Goal: Task Accomplishment & Management: Use online tool/utility

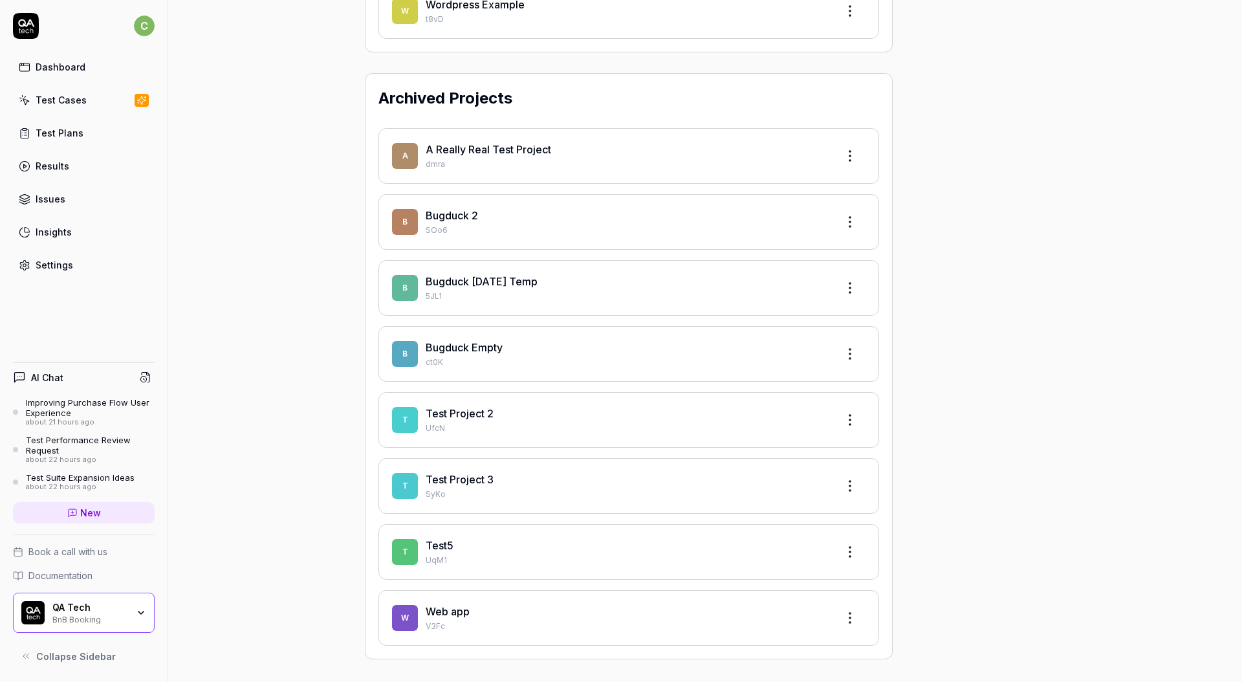
scroll to position [2655, 0]
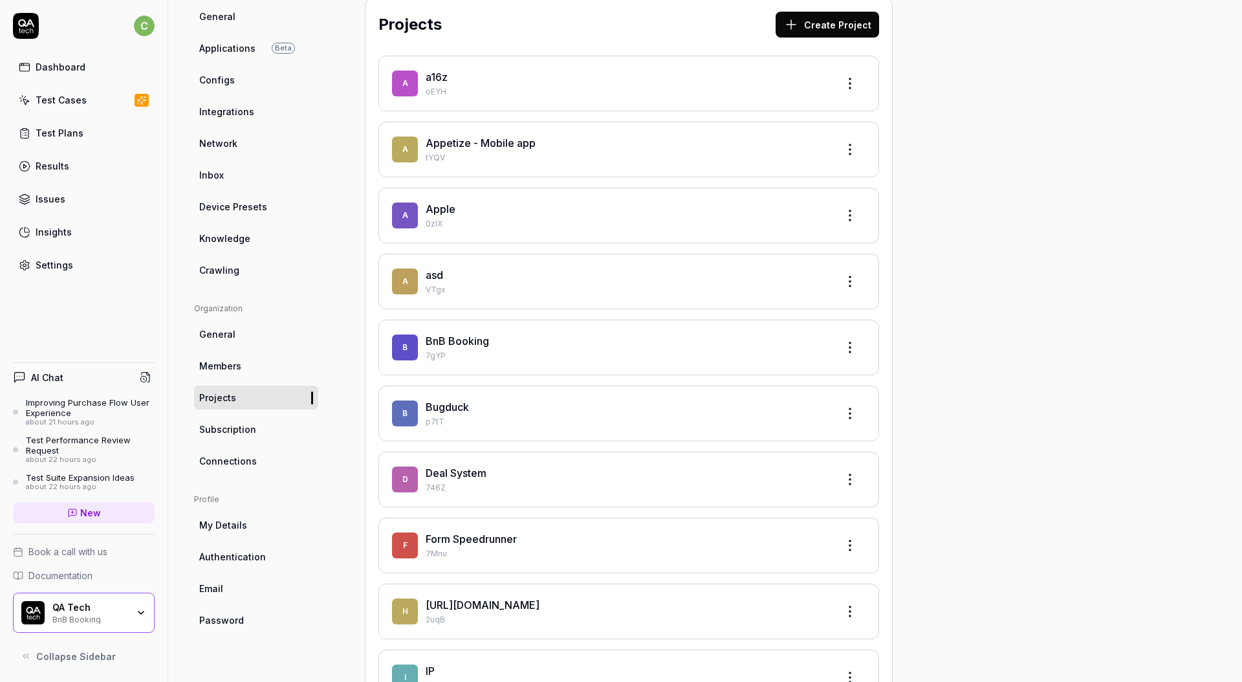
click at [74, 72] on div "Dashboard" at bounding box center [61, 67] width 50 height 14
click at [74, 103] on div "Test Cases" at bounding box center [61, 100] width 51 height 14
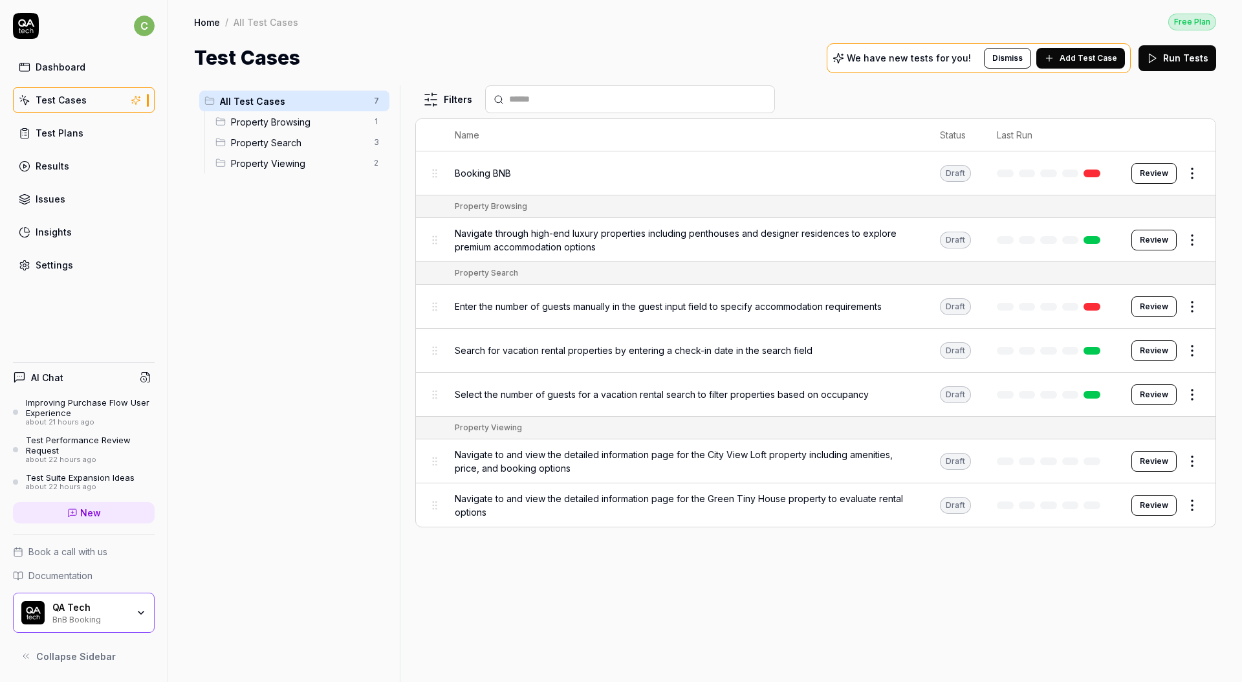
click at [644, 221] on td "Navigate through high-end luxury properties including penthouses and designer r…" at bounding box center [684, 240] width 485 height 44
click at [1149, 245] on button "Review" at bounding box center [1153, 240] width 45 height 21
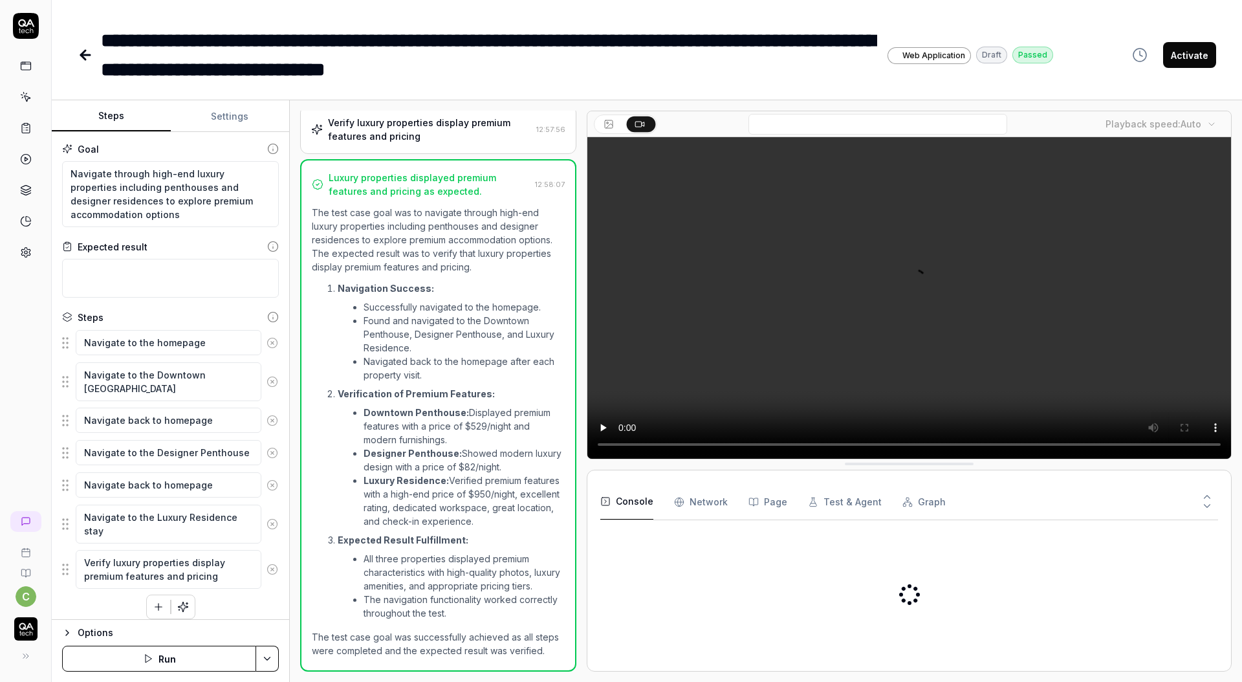
scroll to position [310, 0]
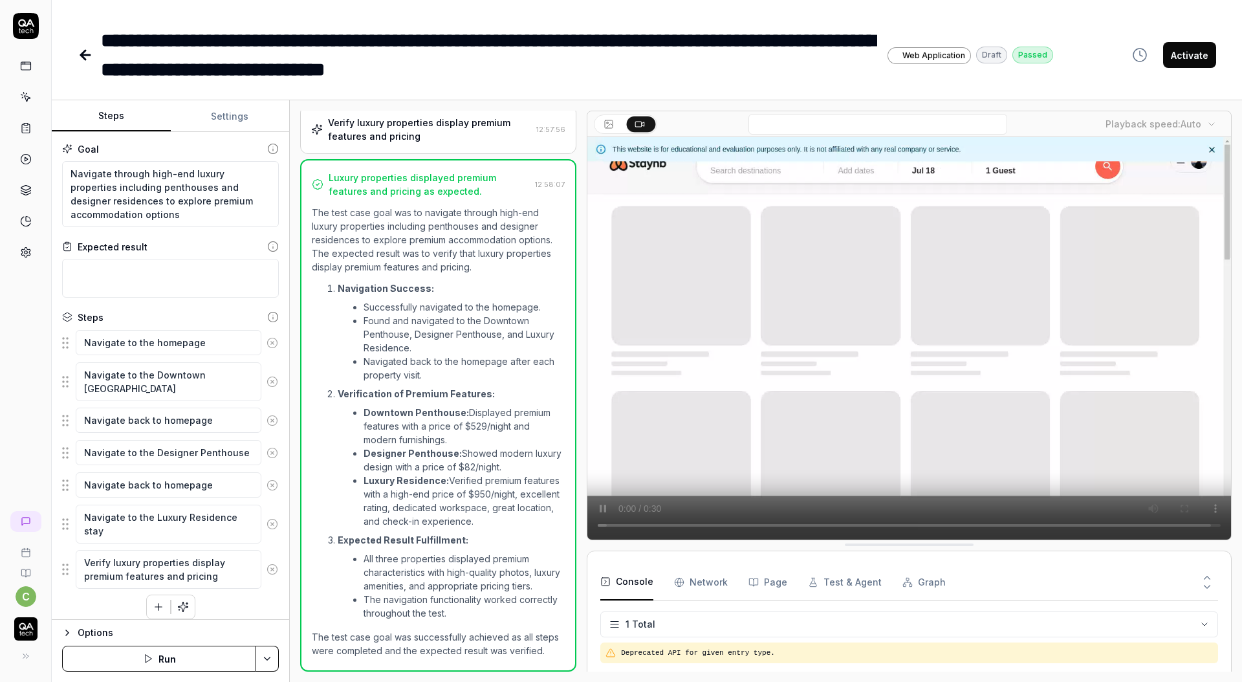
type textarea "*"
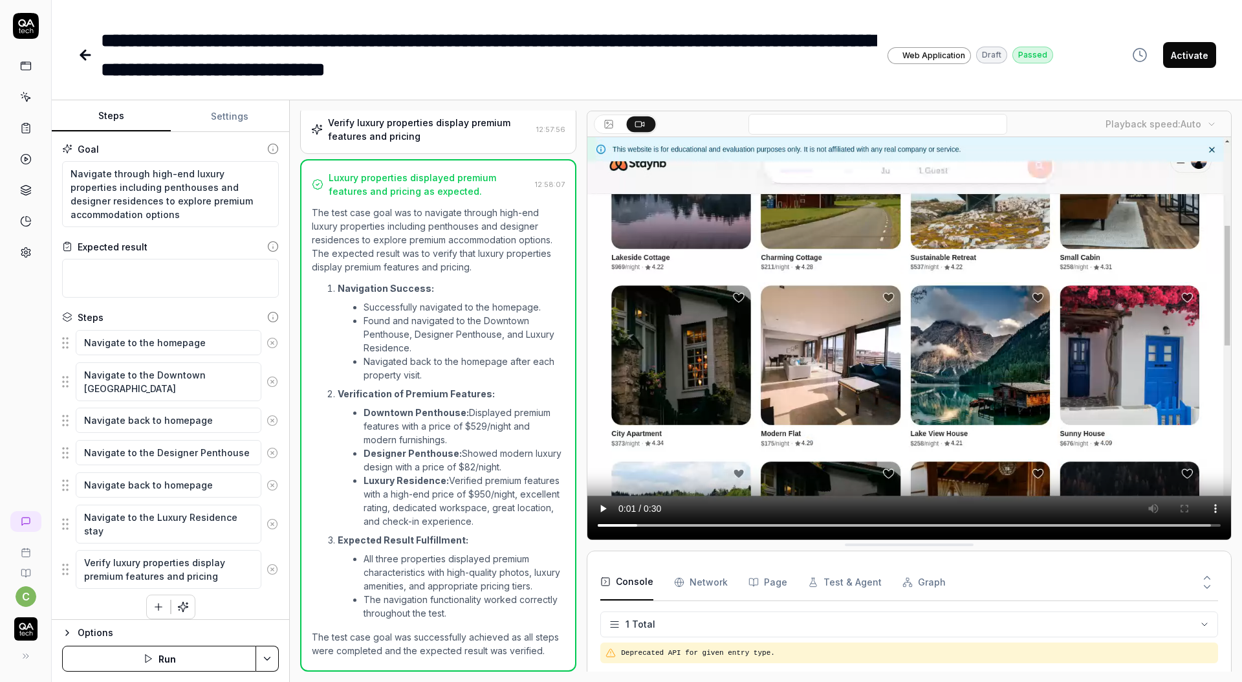
click at [978, 526] on video at bounding box center [908, 338] width 643 height 402
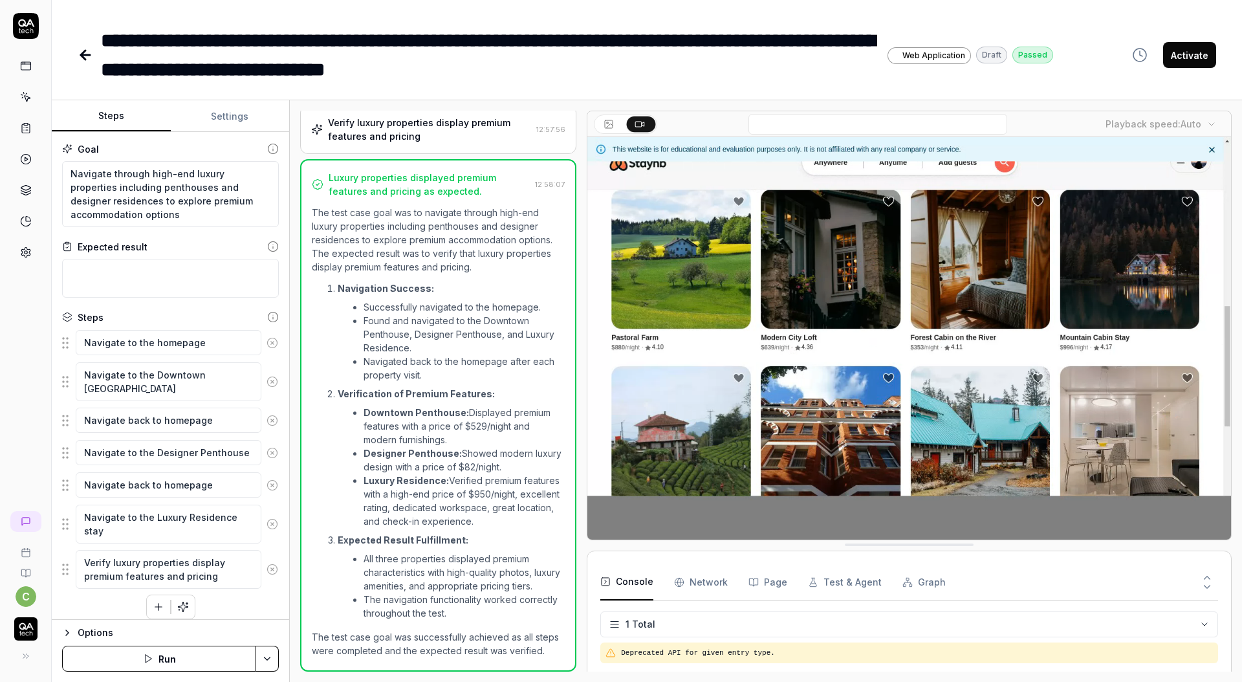
click at [988, 451] on video at bounding box center [908, 338] width 643 height 402
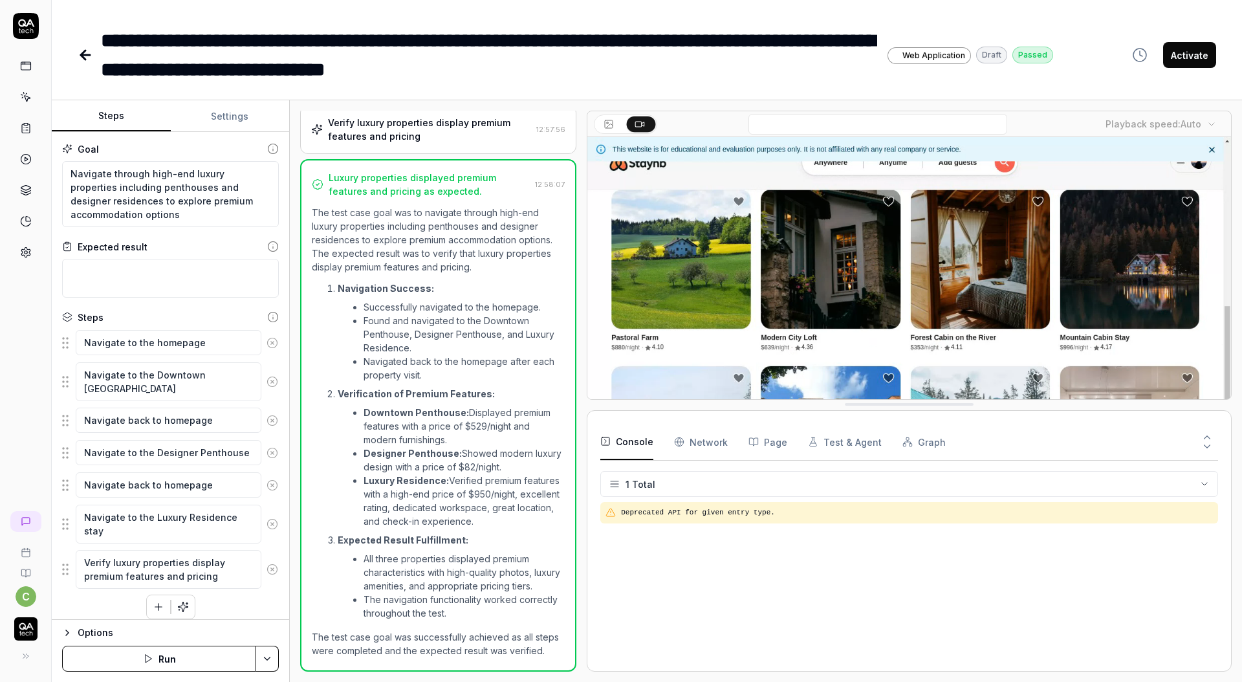
drag, startPoint x: 882, startPoint y: 542, endPoint x: 900, endPoint y: 402, distance: 141.5
click at [700, 444] on Requests "Network" at bounding box center [701, 442] width 54 height 36
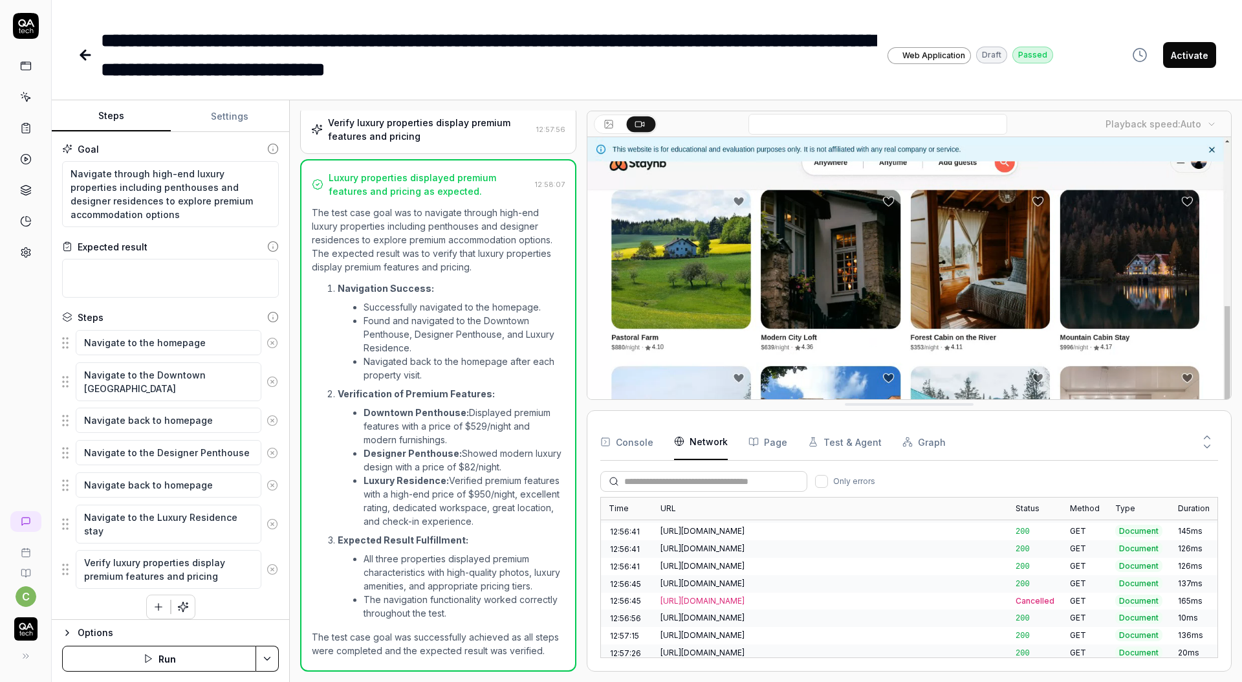
scroll to position [889, 0]
drag, startPoint x: 901, startPoint y: 43, endPoint x: 307, endPoint y: 25, distance: 594.6
click at [317, 27] on div "**********" at bounding box center [489, 55] width 776 height 58
click at [82, 55] on icon at bounding box center [85, 55] width 9 height 0
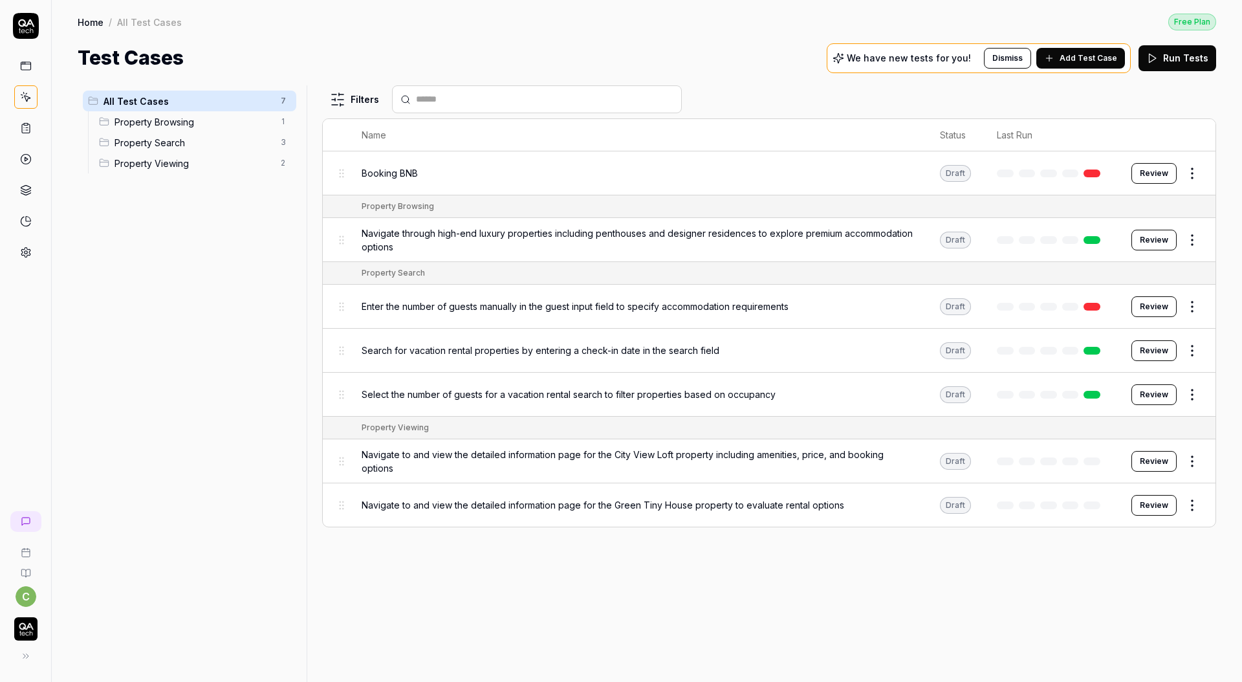
click at [448, 180] on div "Booking BNB" at bounding box center [638, 173] width 552 height 28
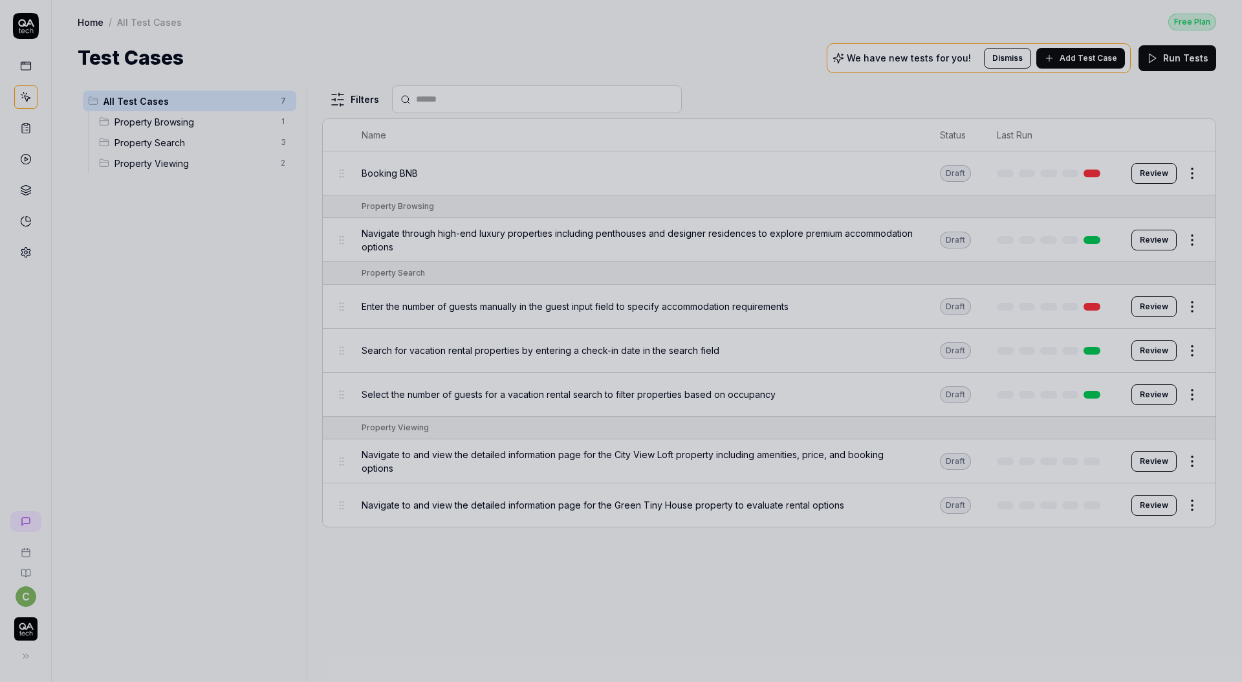
click at [564, 127] on div at bounding box center [621, 341] width 1242 height 682
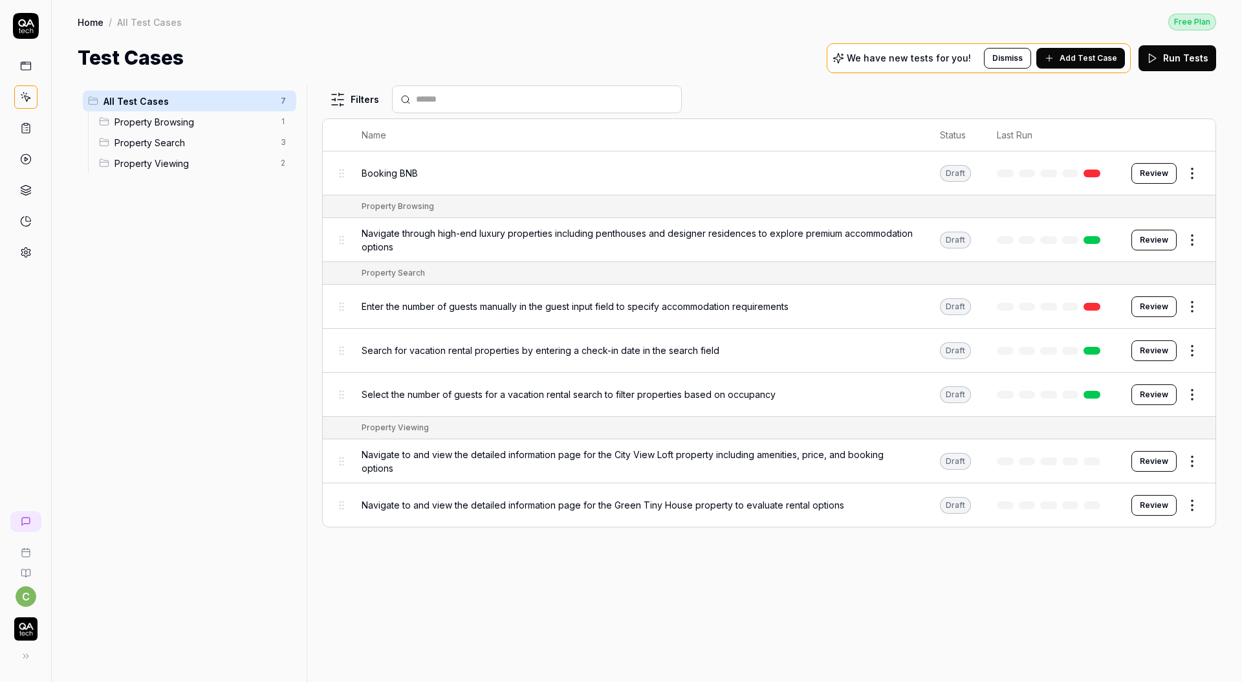
click at [1152, 173] on button "Review" at bounding box center [1153, 173] width 45 height 21
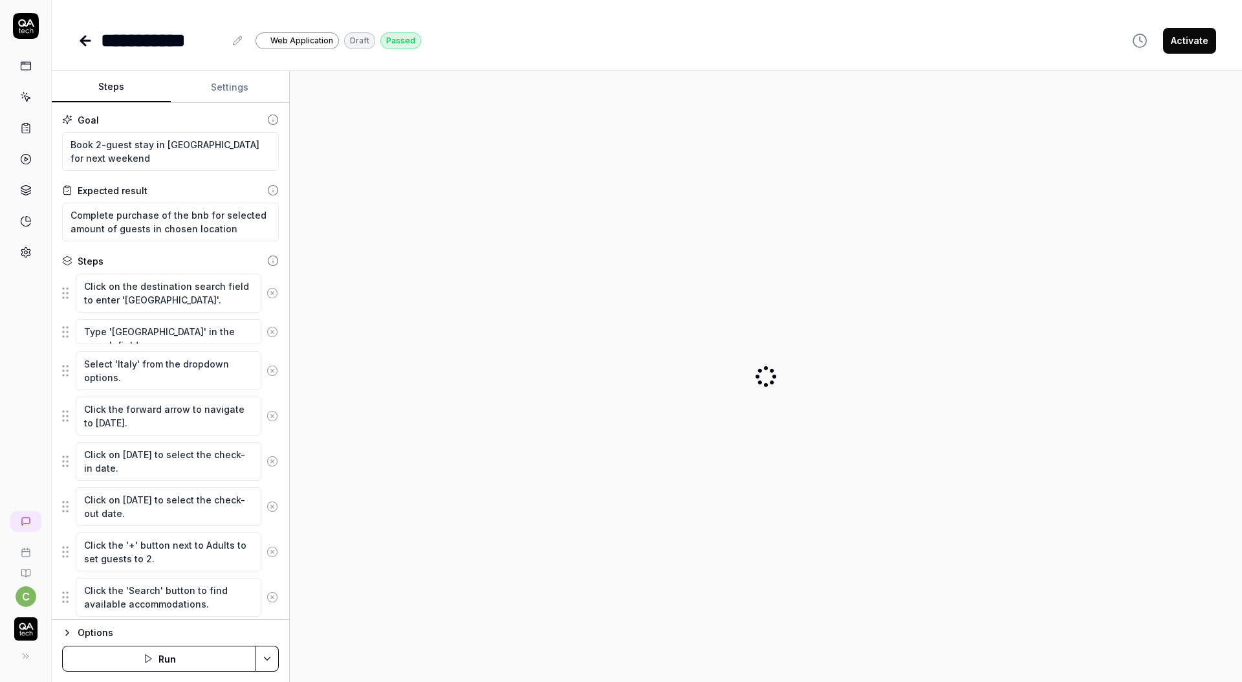
type textarea "*"
click at [233, 43] on icon at bounding box center [237, 41] width 10 height 10
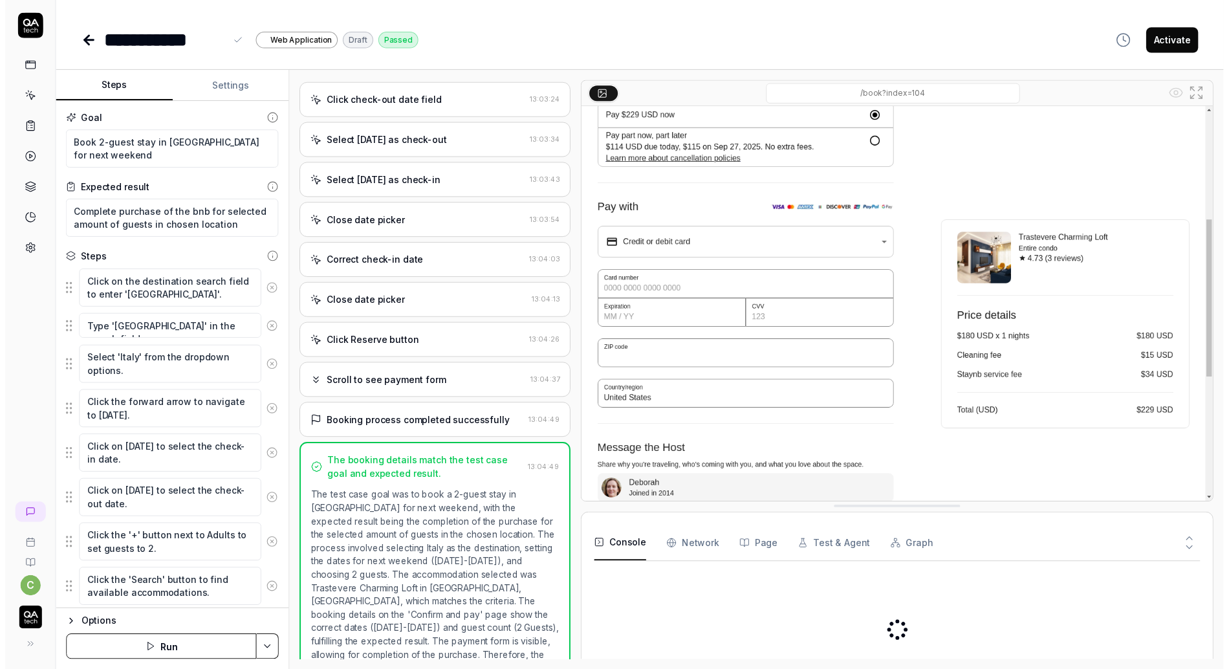
scroll to position [1215, 0]
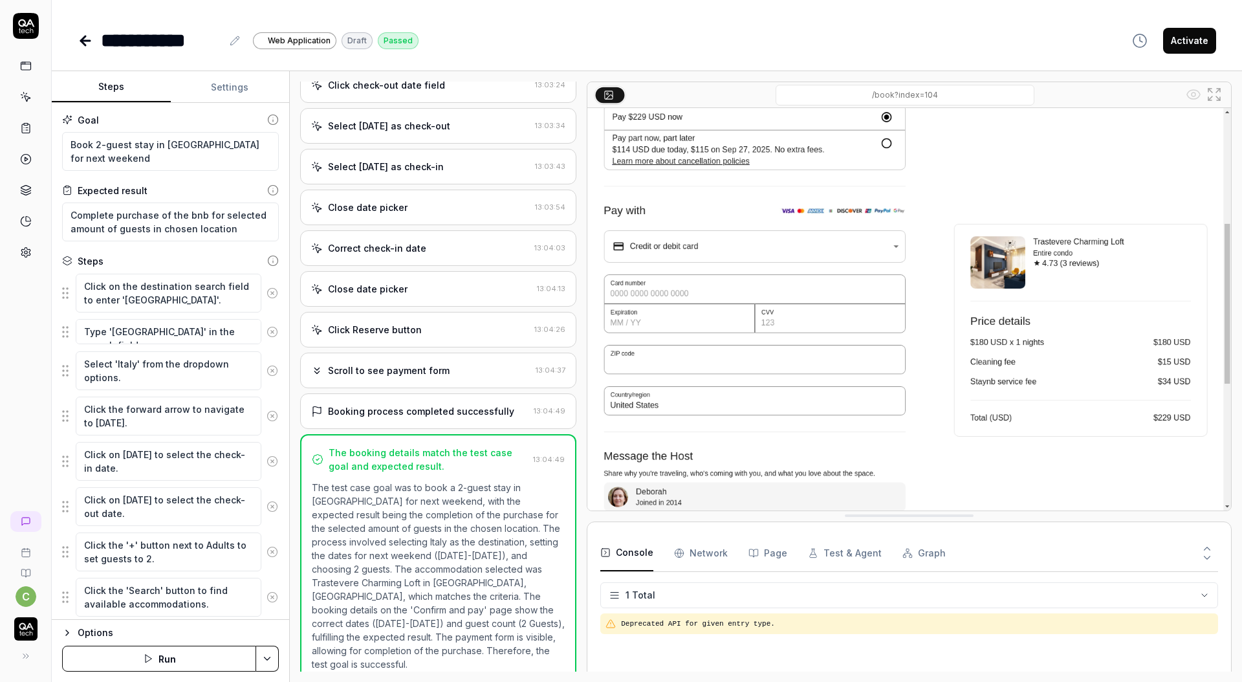
click at [1082, 41] on div "**********" at bounding box center [647, 40] width 1138 height 29
click at [1037, 47] on div "**********" at bounding box center [647, 40] width 1138 height 29
click at [463, 33] on div "**********" at bounding box center [647, 40] width 1138 height 29
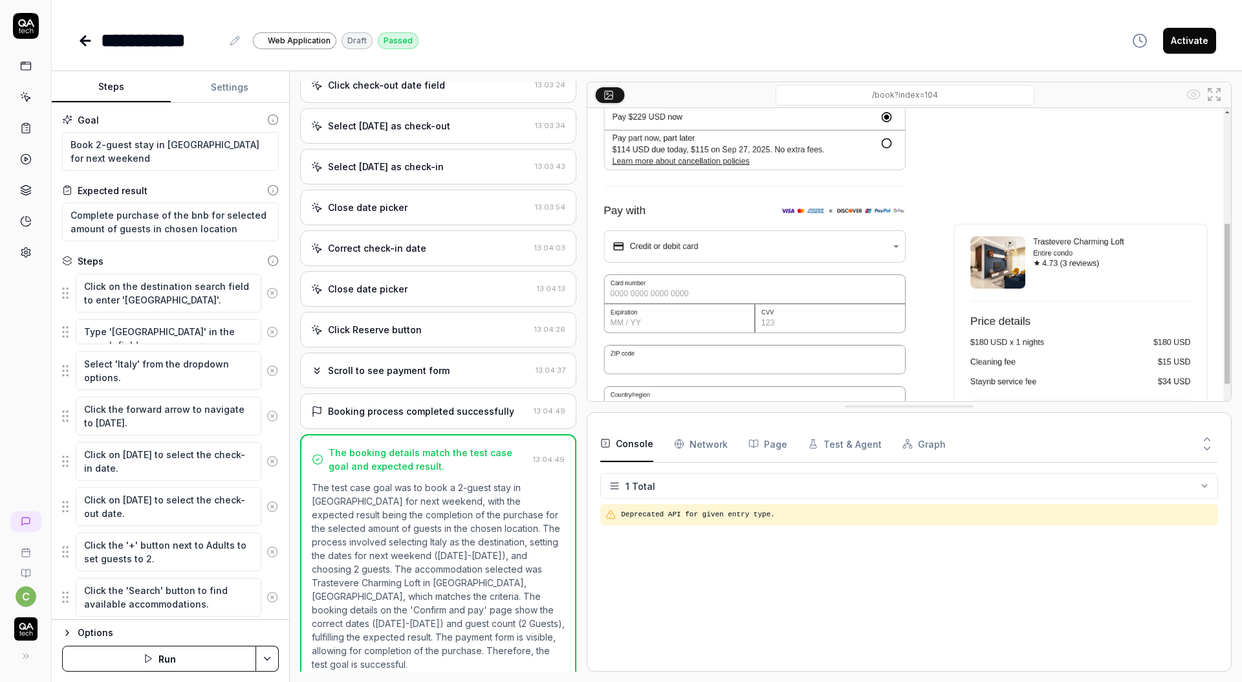
drag, startPoint x: 941, startPoint y: 516, endPoint x: 948, endPoint y: 407, distance: 109.5
click at [707, 446] on Requests "Network" at bounding box center [701, 444] width 54 height 36
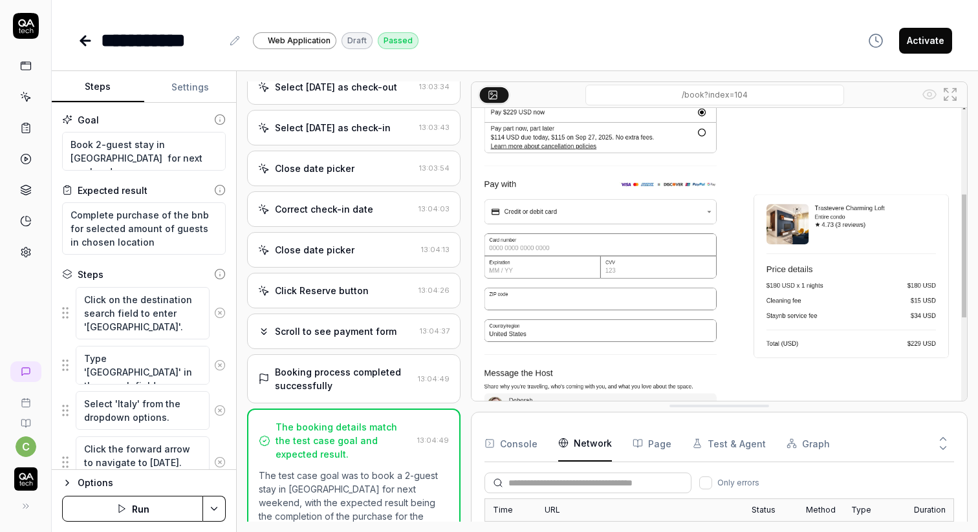
scroll to position [0, 0]
click at [338, 186] on div "Close date picker 13:03:54" at bounding box center [353, 169] width 213 height 36
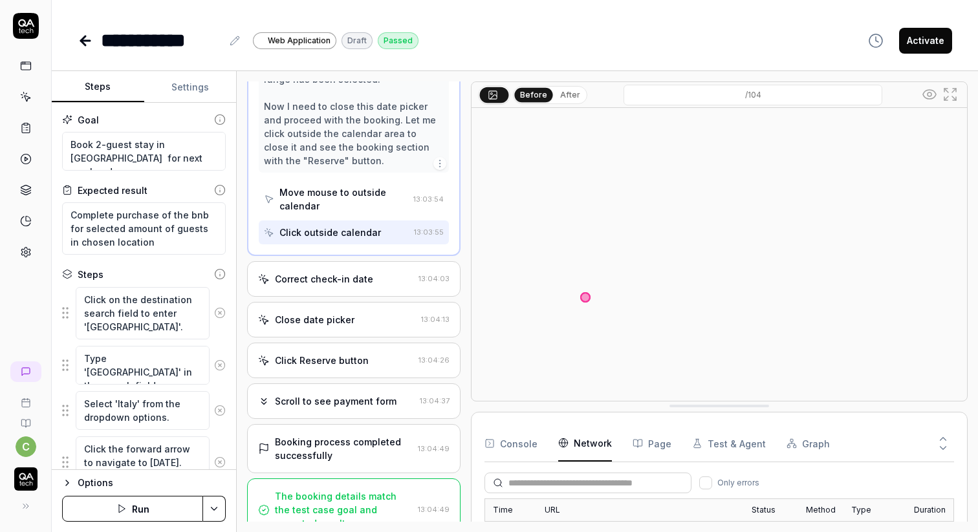
scroll to position [1573, 0]
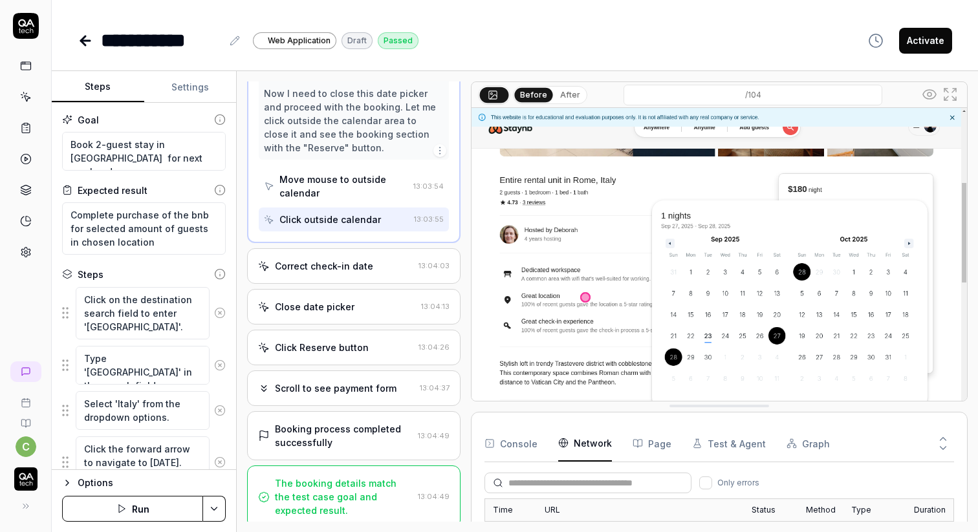
click at [370, 284] on div "Correct check-in date 13:04:03" at bounding box center [353, 266] width 213 height 36
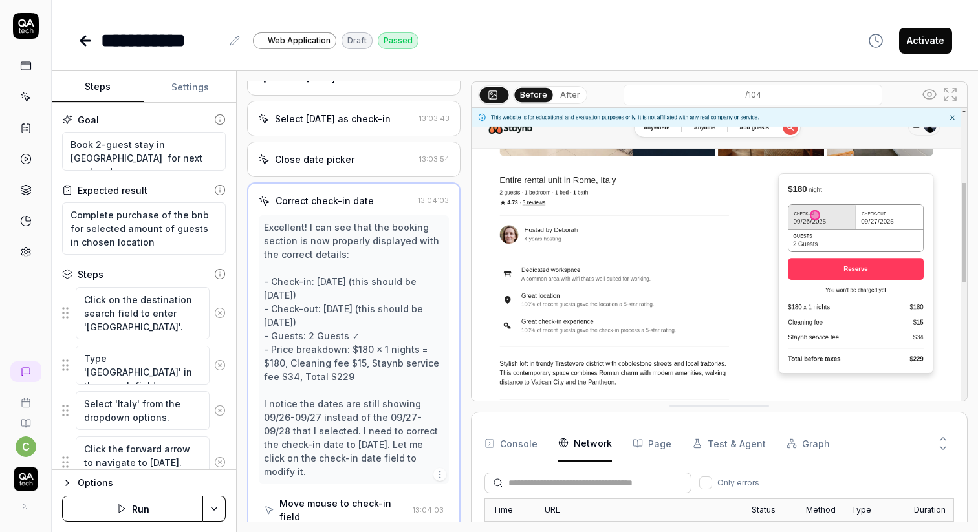
scroll to position [1260, 0]
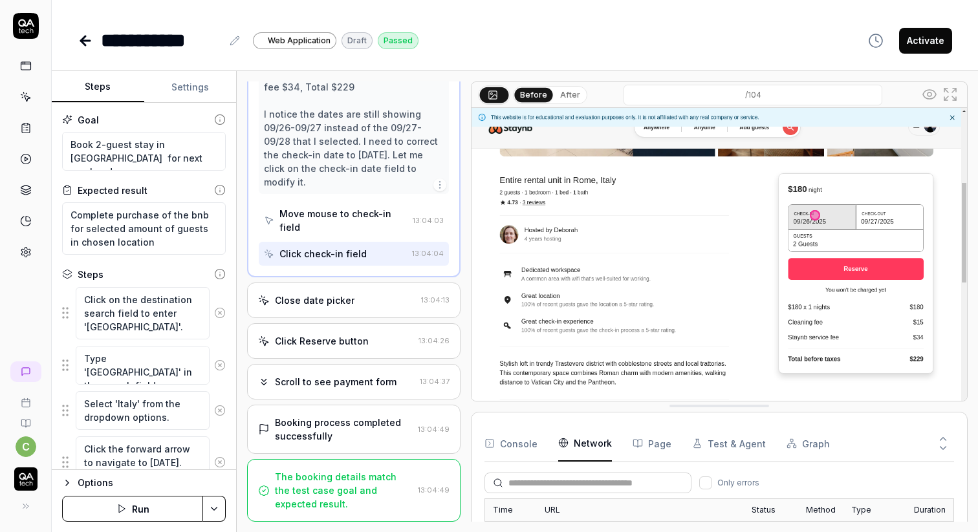
click at [355, 464] on div "The booking details match the test case goal and expected result. 13:04:49" at bounding box center [353, 490] width 213 height 63
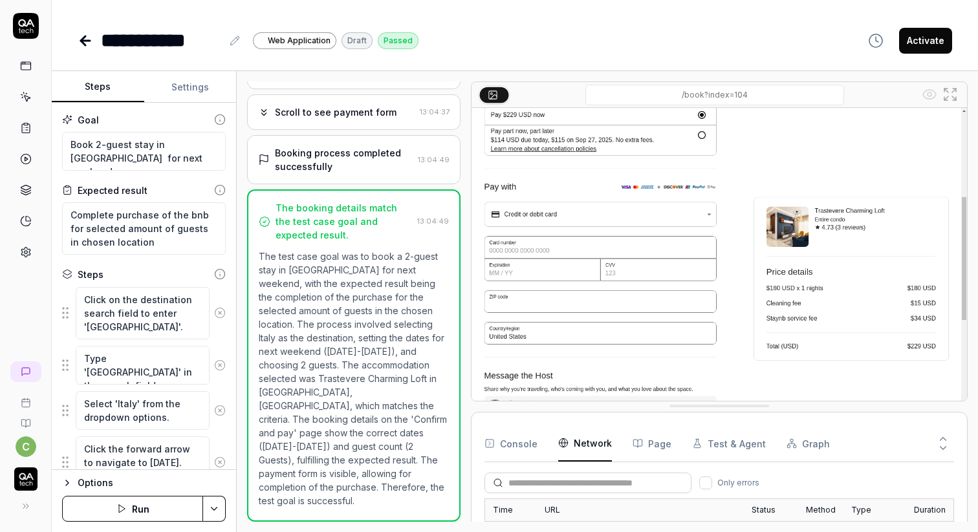
type textarea "*"
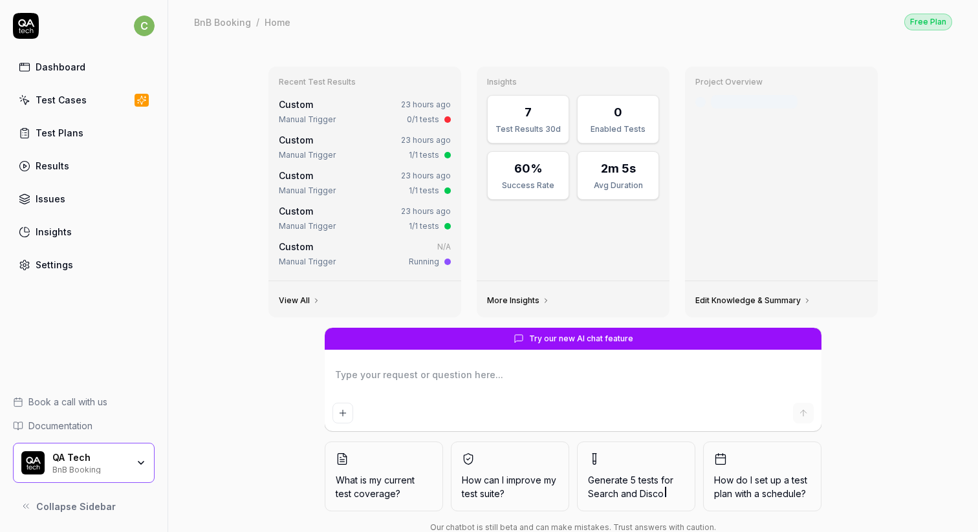
type textarea "*"
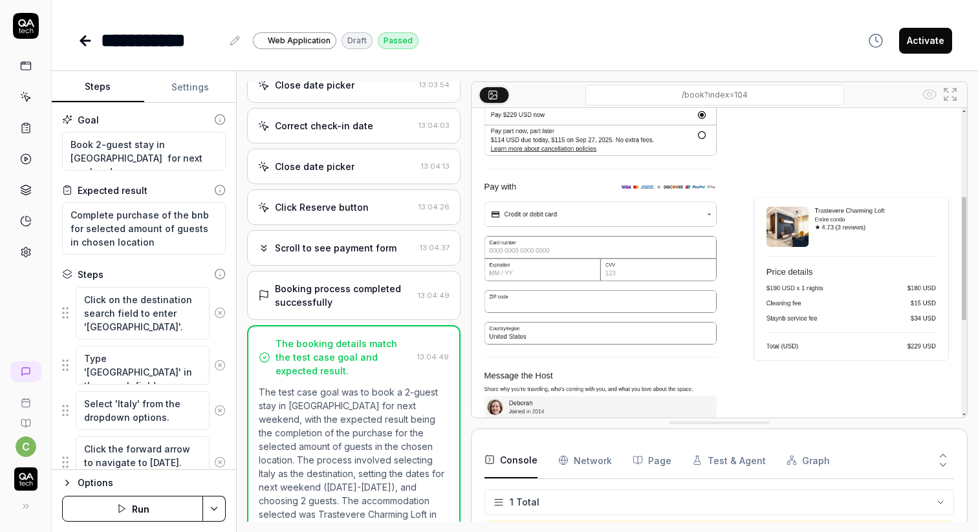
scroll to position [1335, 0]
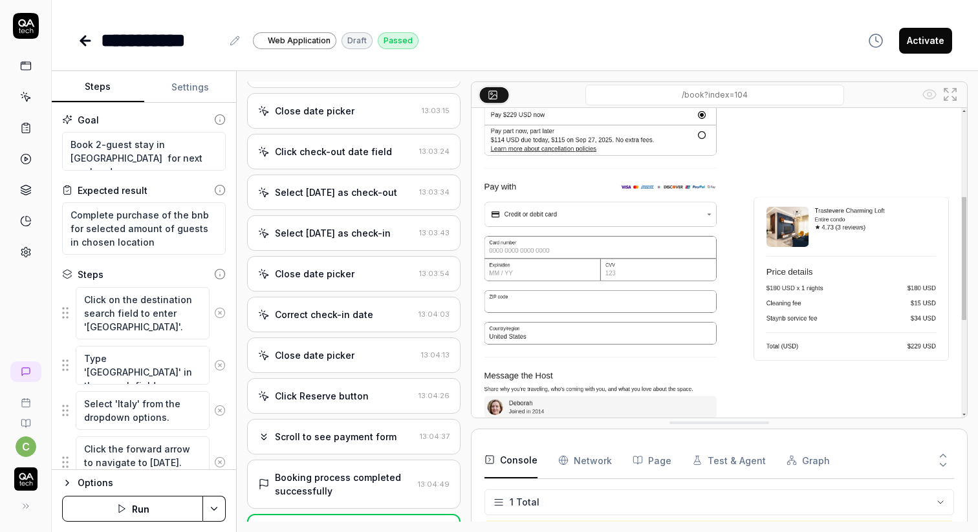
click at [339, 281] on div "Close date picker" at bounding box center [315, 274] width 80 height 14
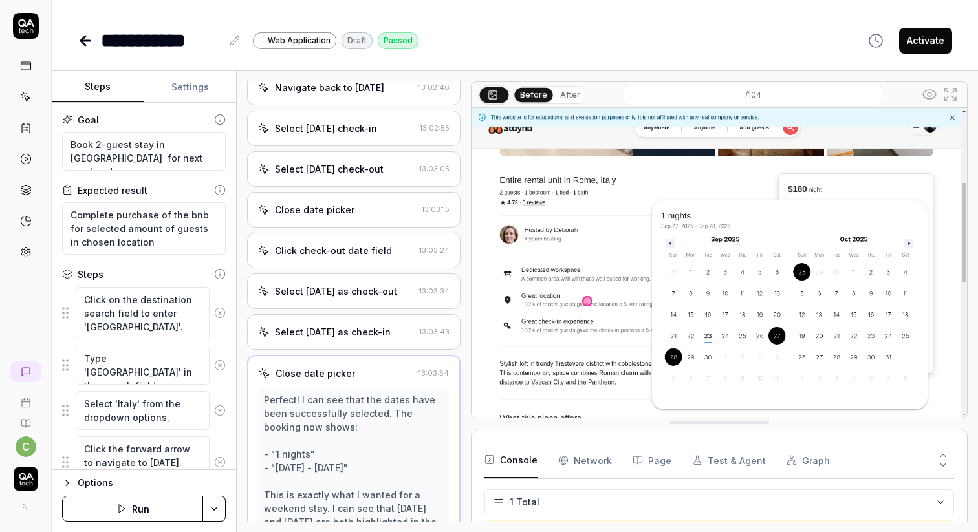
scroll to position [1145, 0]
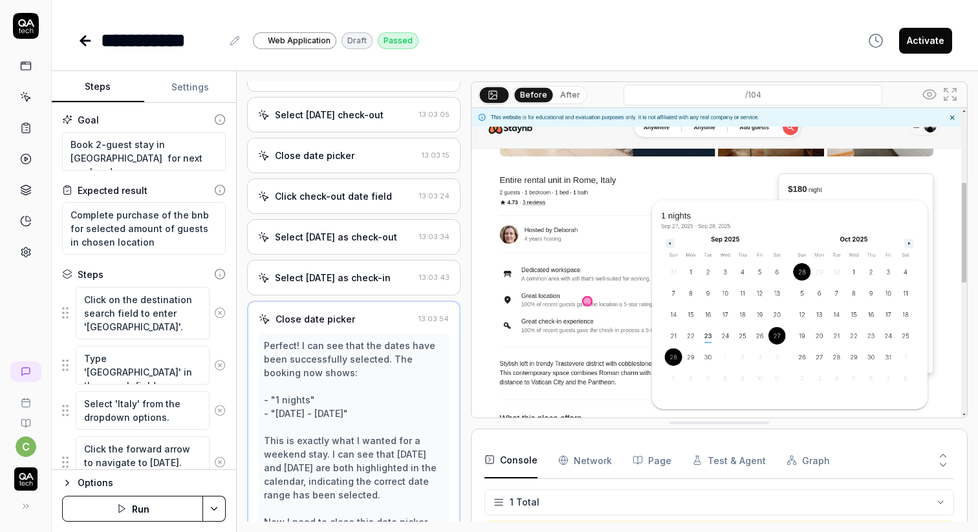
type textarea "*"
click at [582, 464] on Requests "Network" at bounding box center [585, 460] width 54 height 36
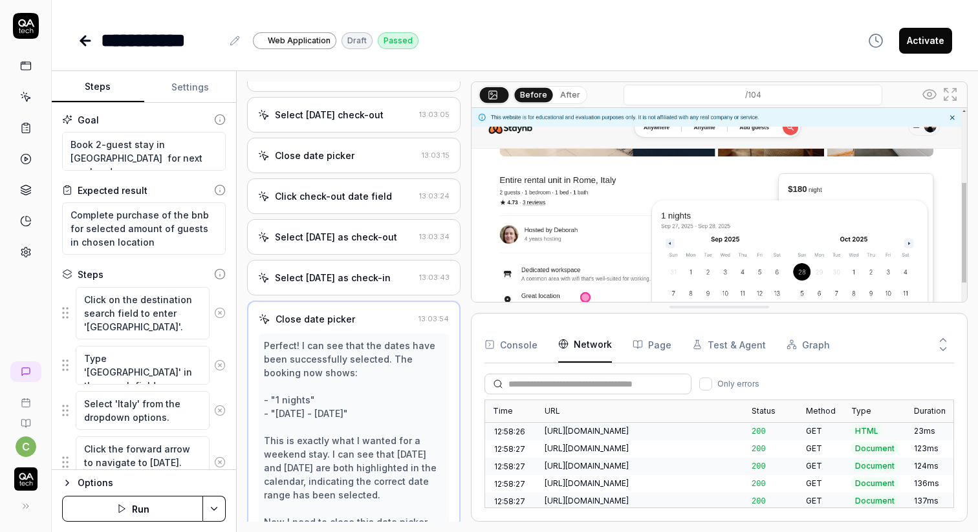
drag, startPoint x: 693, startPoint y: 423, endPoint x: 704, endPoint y: 307, distance: 116.3
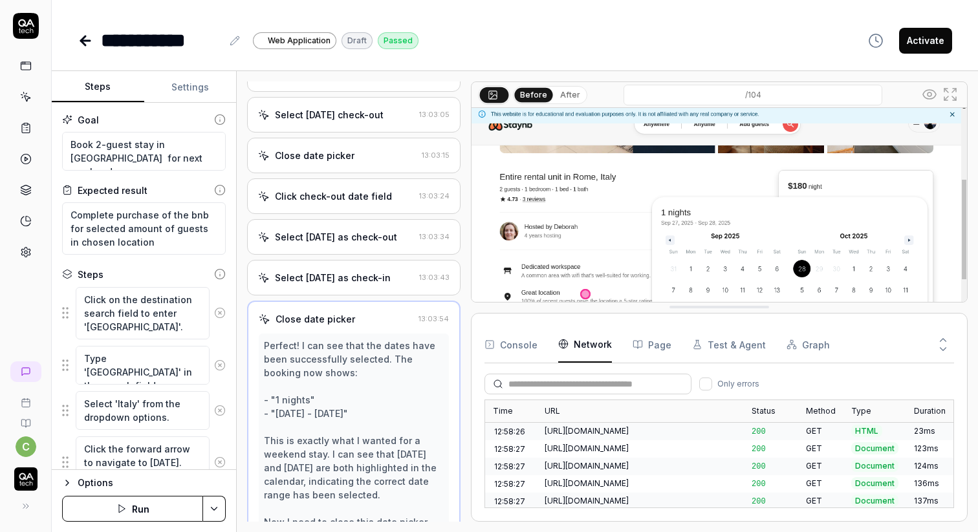
scroll to position [0, 0]
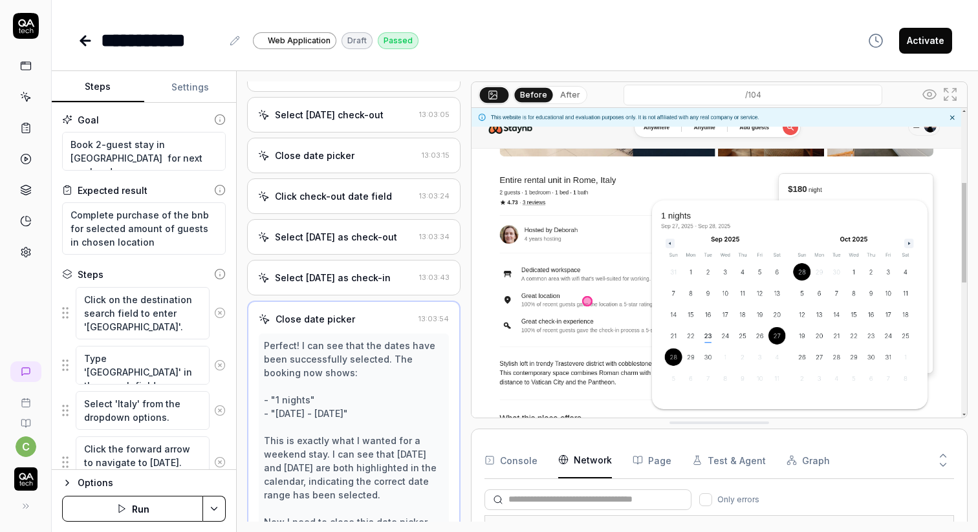
drag, startPoint x: 721, startPoint y: 311, endPoint x: 731, endPoint y: 454, distance: 143.3
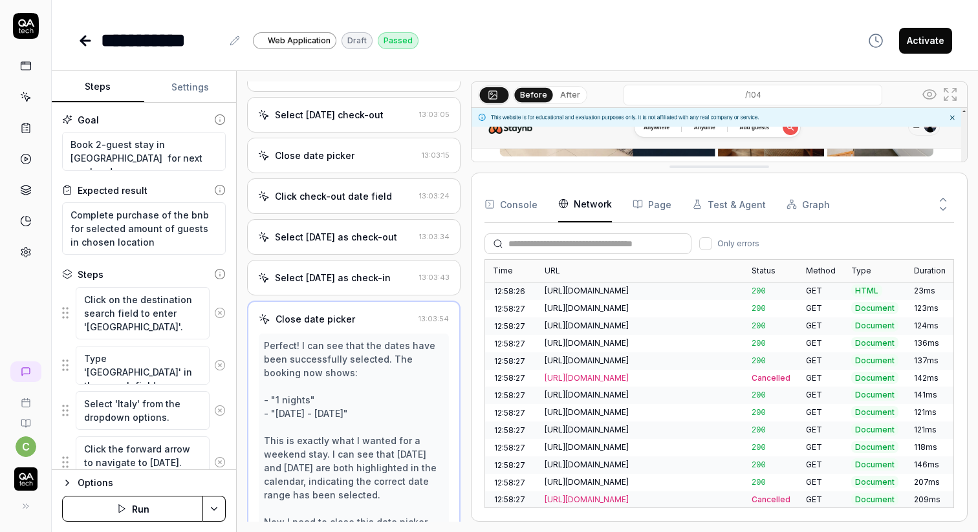
drag, startPoint x: 737, startPoint y: 424, endPoint x: 794, endPoint y: 168, distance: 262.5
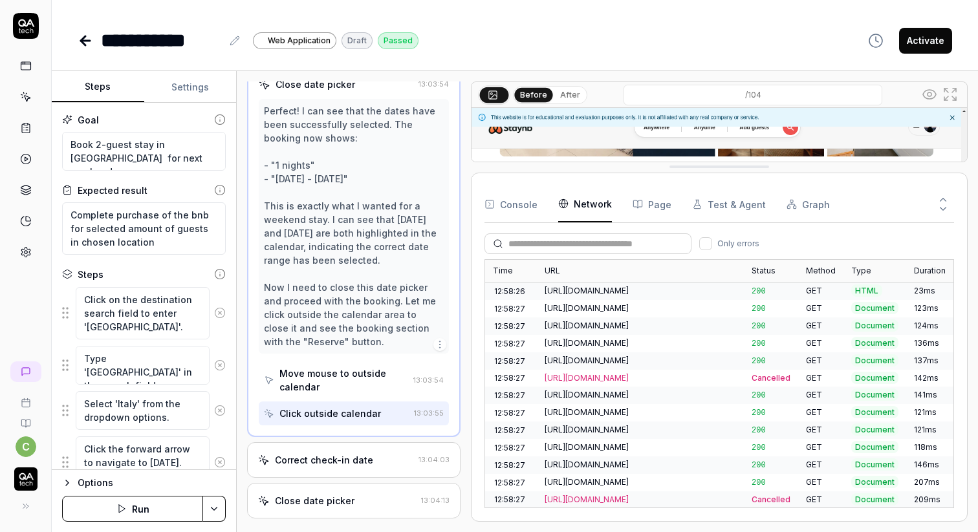
scroll to position [1382, 0]
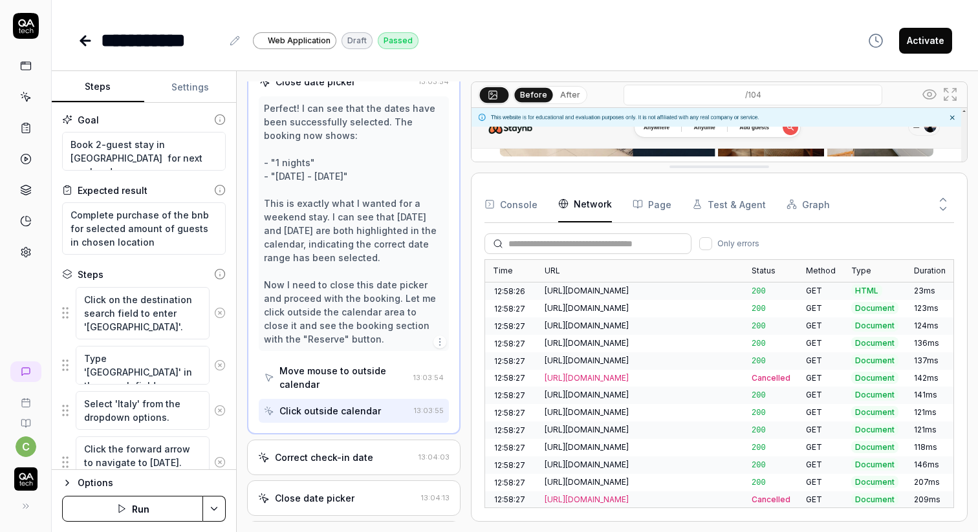
click at [943, 120] on img at bounding box center [718, 263] width 495 height 310
click at [943, 119] on img at bounding box center [718, 263] width 495 height 310
type textarea "*"
